Goal: Task Accomplishment & Management: Use online tool/utility

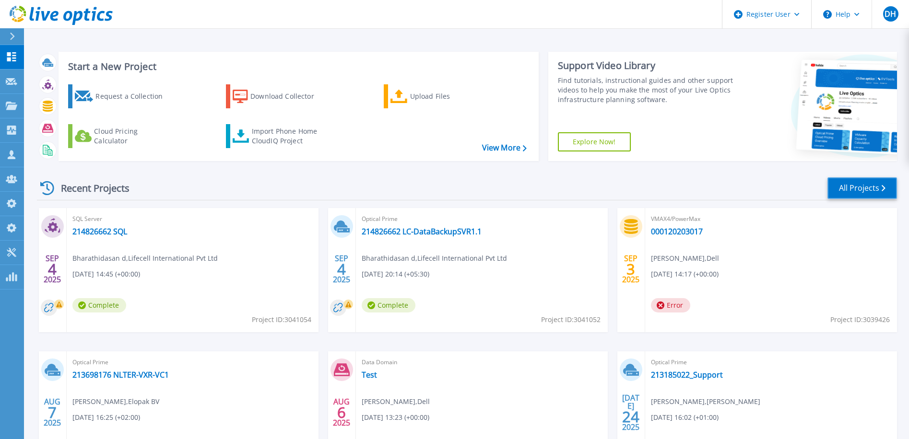
click at [858, 184] on link "All Projects" at bounding box center [862, 188] width 70 height 22
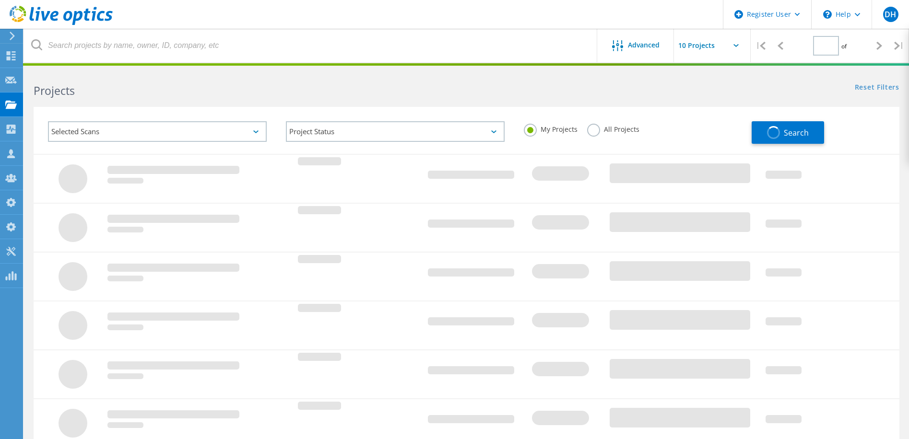
type input "1"
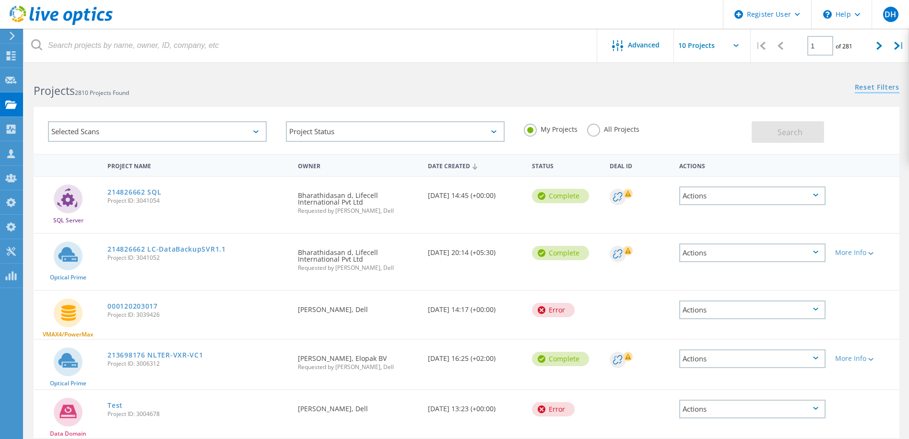
click at [867, 84] on link "Reset Filters" at bounding box center [876, 88] width 45 height 8
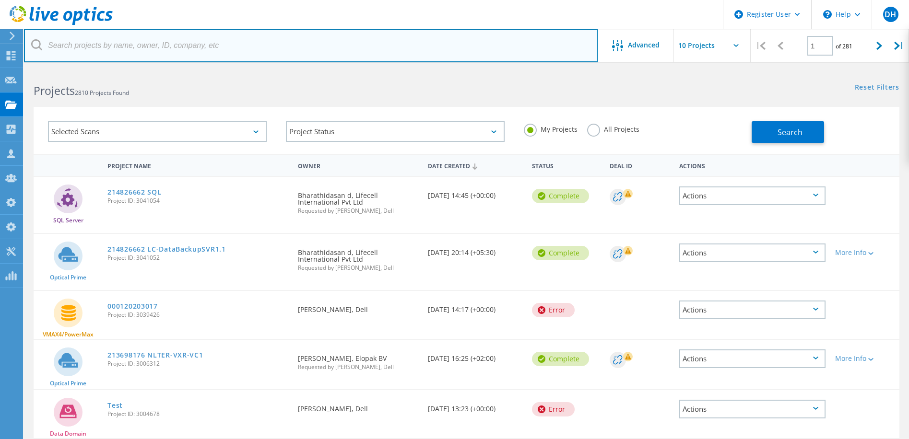
click at [99, 53] on input "text" at bounding box center [310, 46] width 573 height 34
paste input "3045277"
type input "3045277"
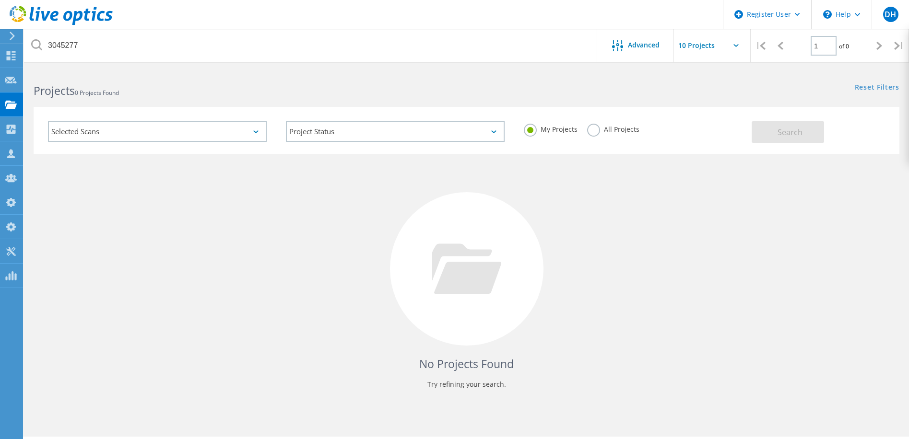
click at [591, 130] on label "All Projects" at bounding box center [613, 128] width 52 height 9
click at [0, 0] on input "All Projects" at bounding box center [0, 0] width 0 height 0
click at [778, 128] on span "Search" at bounding box center [789, 132] width 25 height 11
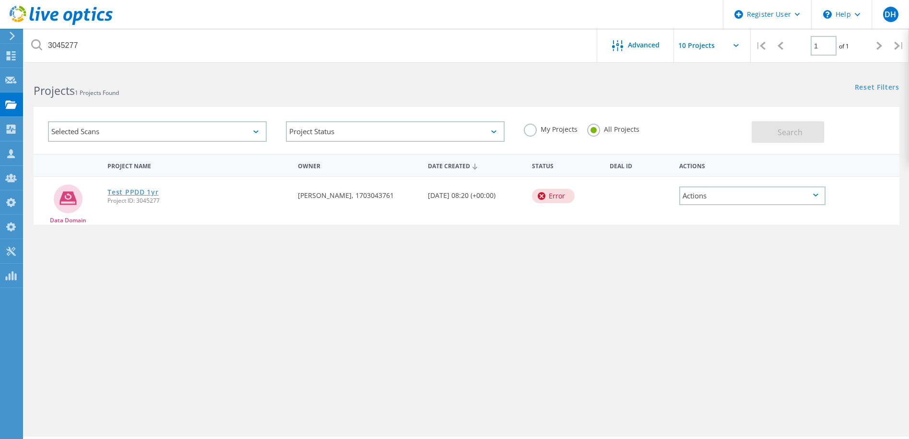
click at [125, 195] on link "Test PPDD 1yr" at bounding box center [132, 192] width 51 height 7
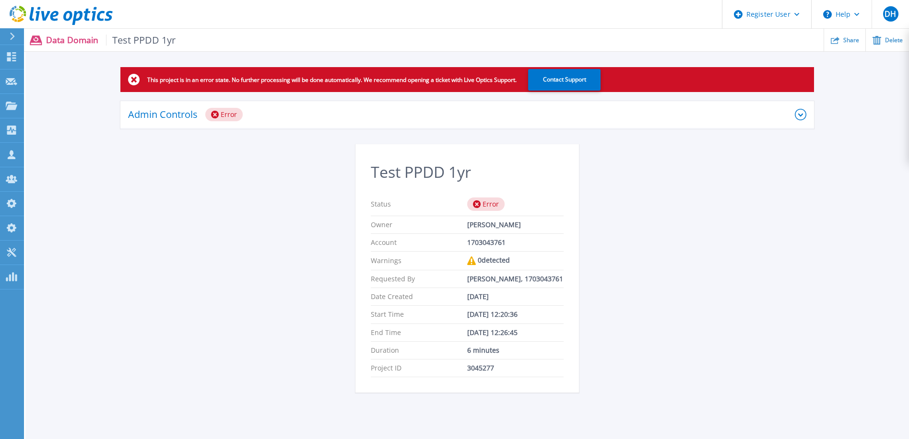
click at [796, 113] on icon at bounding box center [800, 115] width 12 height 12
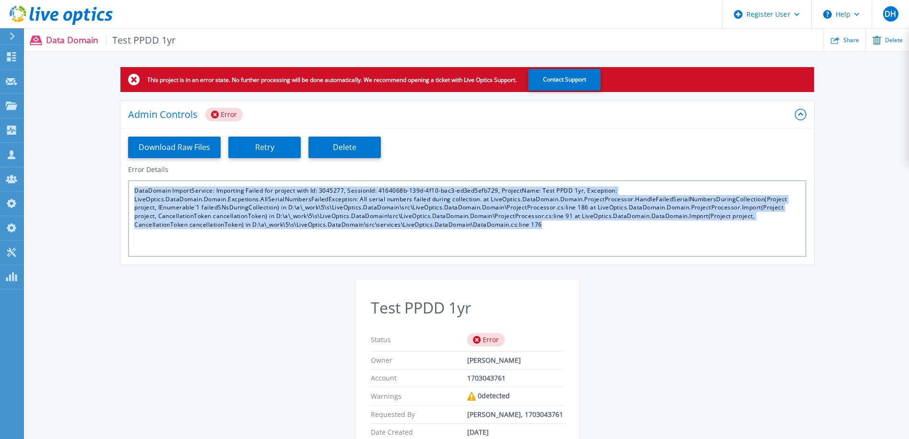
drag, startPoint x: 550, startPoint y: 222, endPoint x: 134, endPoint y: 188, distance: 417.1
click at [134, 188] on div "DataDomain ImportService: Importing Failed for project with Id: 3045277, Sessio…" at bounding box center [467, 218] width 678 height 77
copy div "DataDomain ImportService: Importing Failed for project with Id: 3045277, Sessio…"
click at [224, 301] on div "This project is in an error state. No further processing will be done automatic…" at bounding box center [466, 303] width 883 height 473
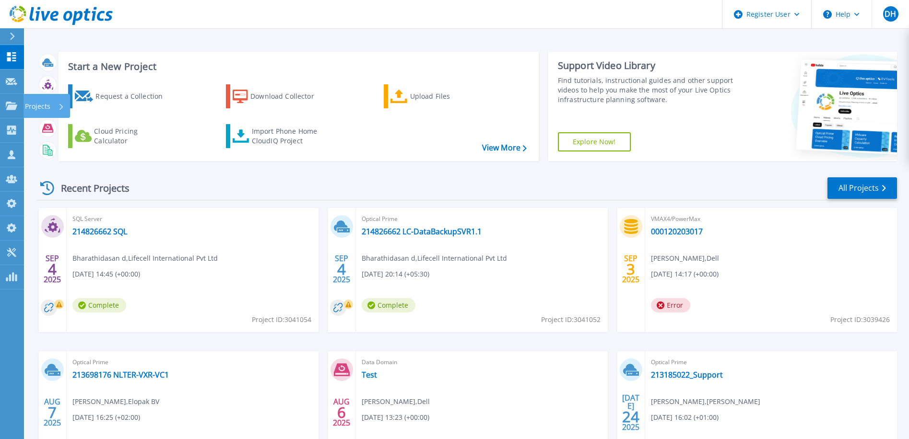
click at [0, 104] on html "Register User Help DH Dell Admin User David Hunter David.C.Hunter@Dell.com Dell…" at bounding box center [454, 201] width 909 height 402
click at [272, 136] on div "Import Phone Home CloudIQ Project" at bounding box center [289, 136] width 75 height 19
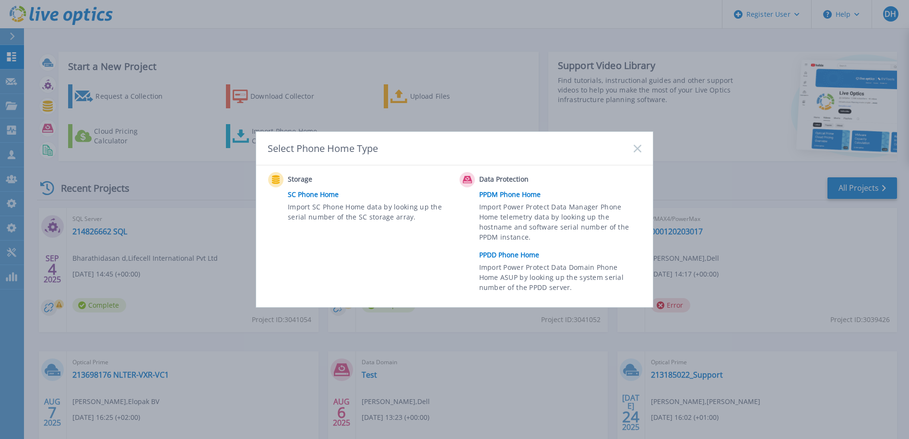
click at [497, 194] on link "PPDM Phone Home" at bounding box center [562, 194] width 167 height 14
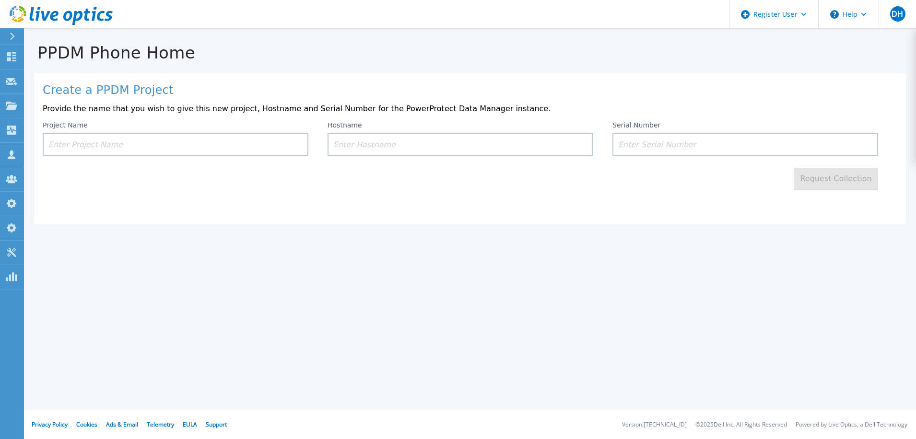
click at [98, 145] on input at bounding box center [176, 144] width 266 height 23
click at [639, 147] on input at bounding box center [745, 144] width 266 height 23
paste input "DE300224900780"
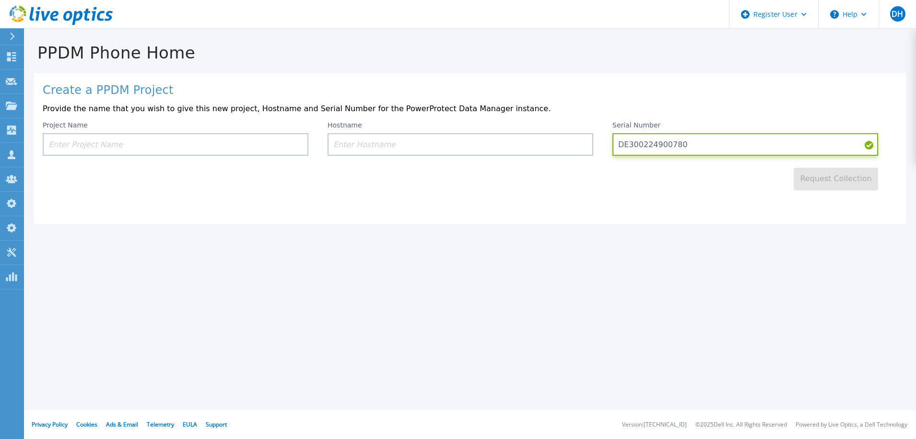
type input "DE300224900780"
click at [94, 142] on input at bounding box center [176, 144] width 266 height 23
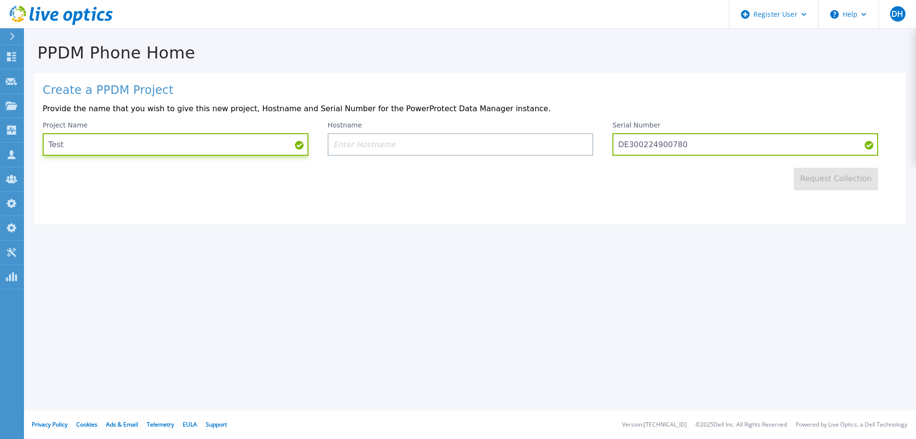
type input "Test"
click at [414, 149] on input at bounding box center [460, 144] width 266 height 23
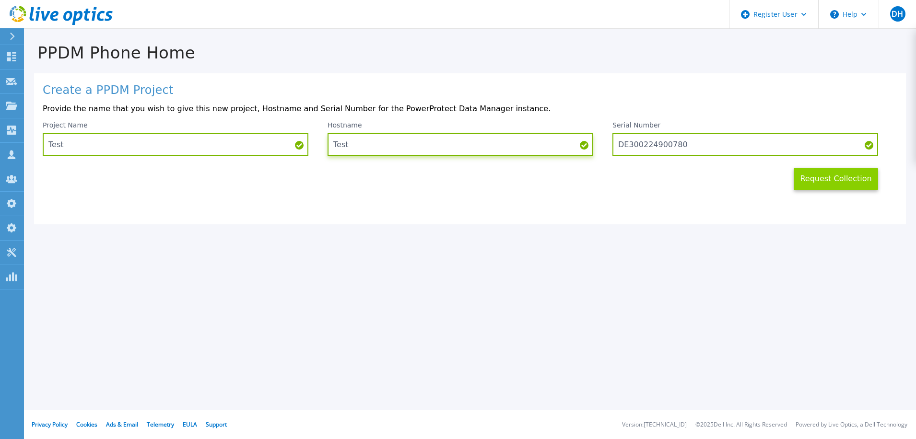
type input "Test"
click at [834, 177] on button "Request Collection" at bounding box center [835, 179] width 84 height 23
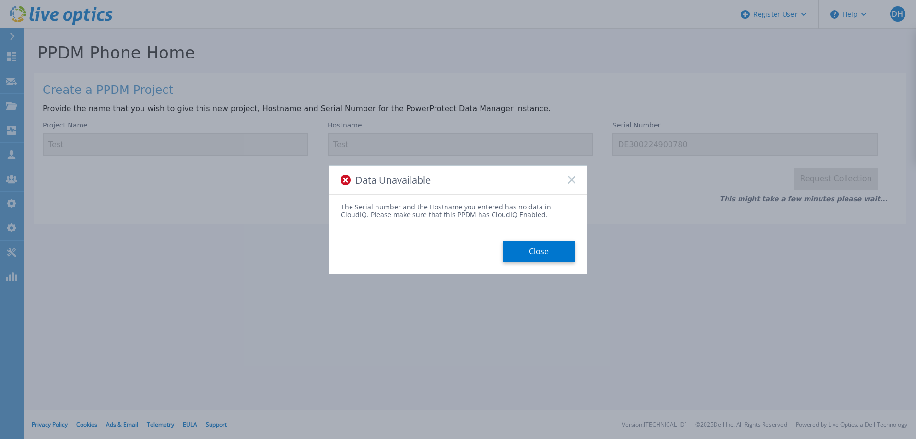
click at [294, 200] on div "Data Unavailable The Serial number and the Hostname you entered has no data in …" at bounding box center [458, 219] width 916 height 439
click at [538, 246] on button "Close" at bounding box center [538, 252] width 72 height 22
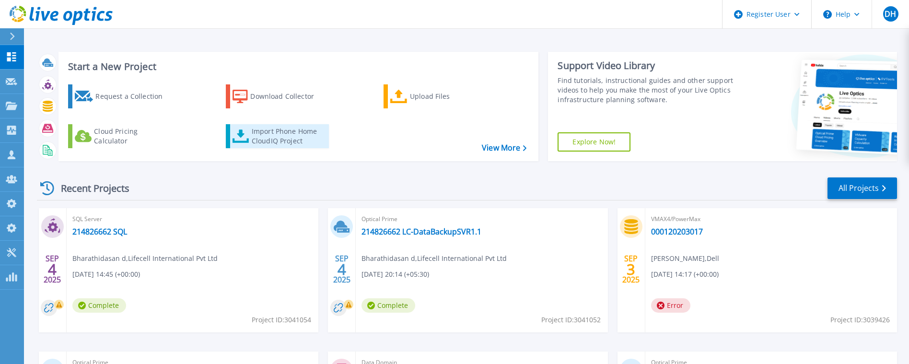
click at [269, 139] on div "Import Phone Home CloudIQ Project" at bounding box center [289, 136] width 75 height 19
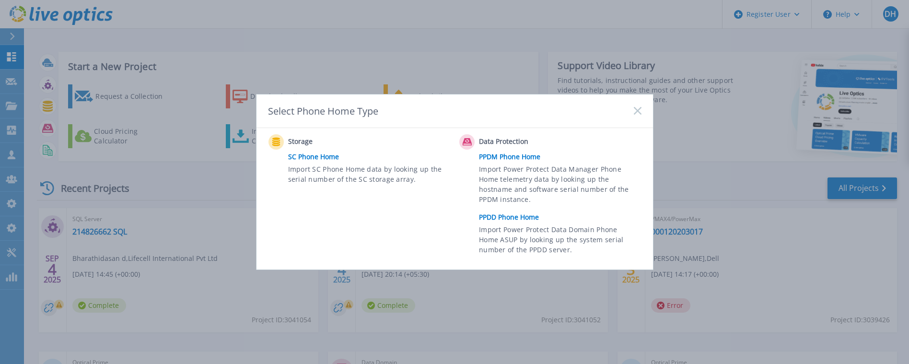
click at [640, 110] on icon at bounding box center [638, 111] width 8 height 8
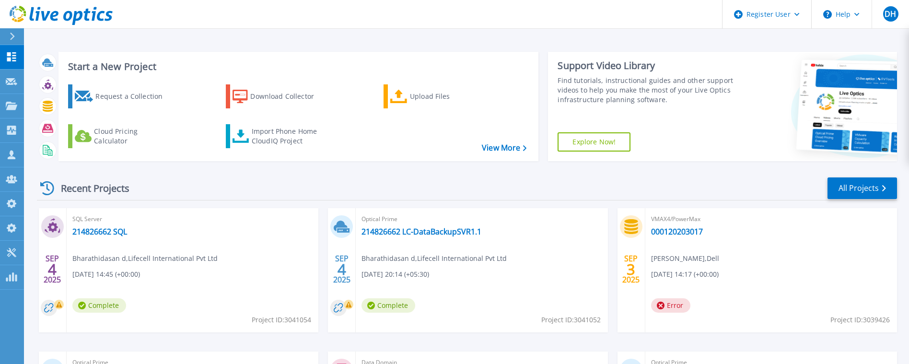
click at [542, 187] on div "Recent Projects All Projects" at bounding box center [467, 188] width 860 height 24
